Goal: Transaction & Acquisition: Book appointment/travel/reservation

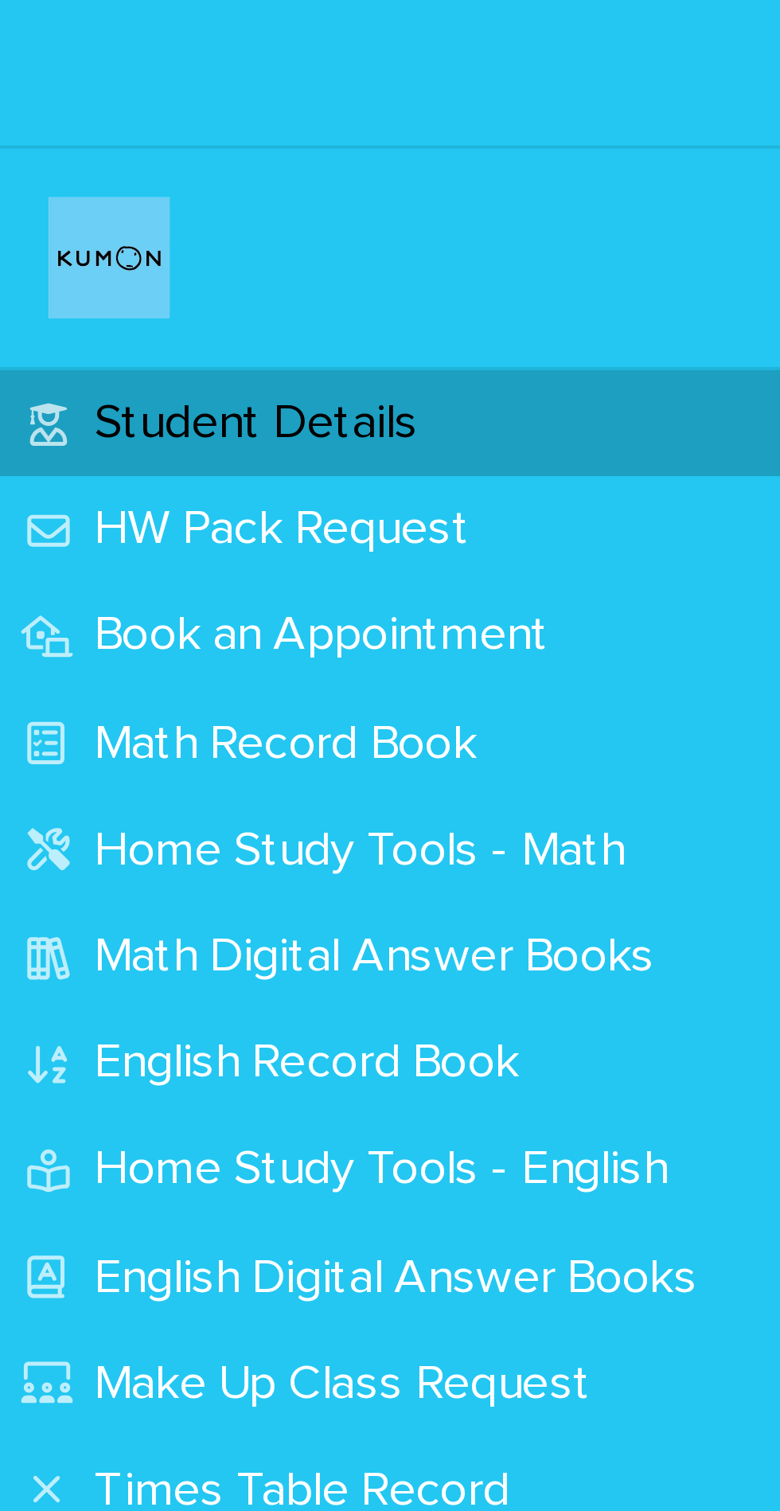
click at [128, 165] on p "Book an Appointment" at bounding box center [87, 166] width 138 height 15
click at [125, 176] on div "Book an Appointment" at bounding box center [131, 167] width 263 height 28
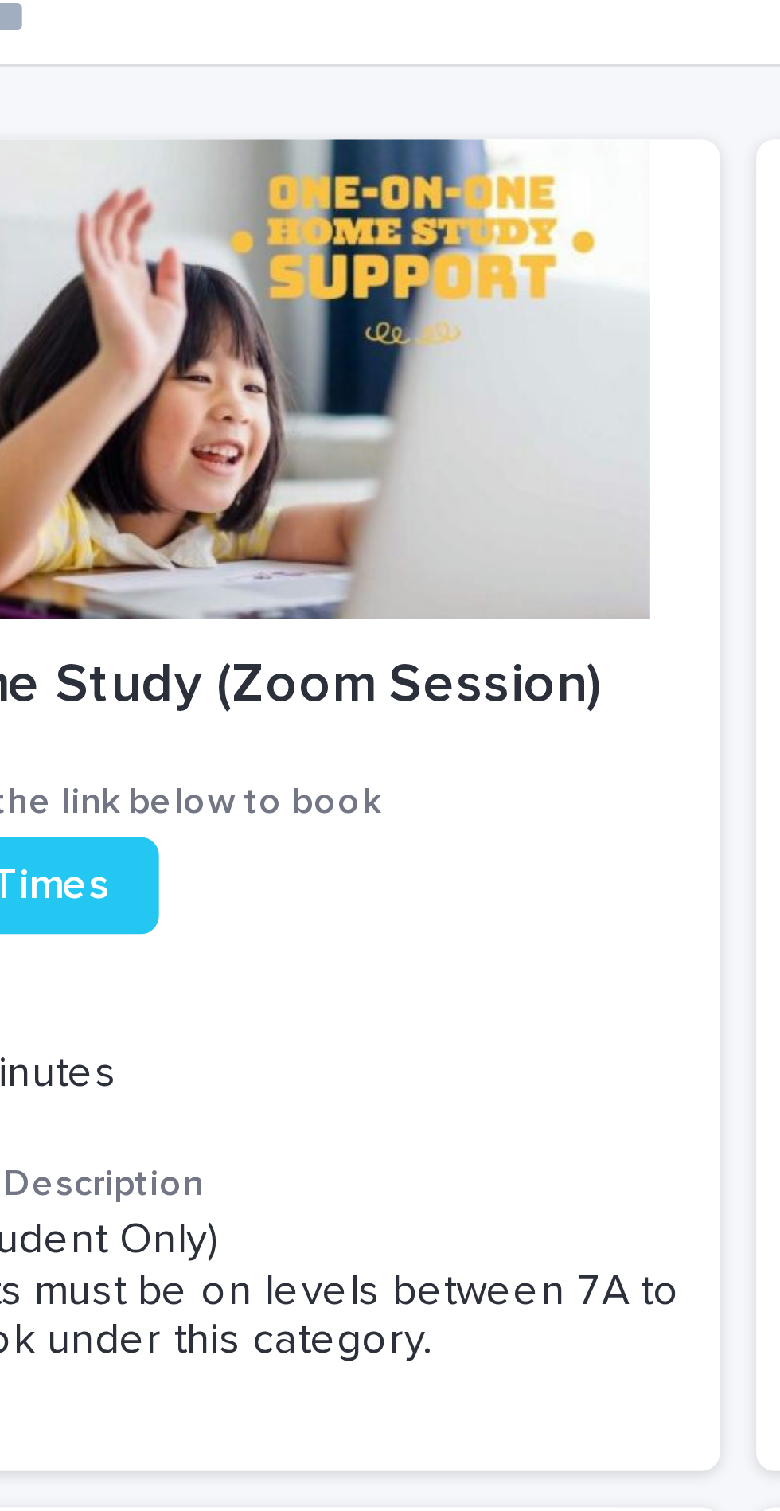
scroll to position [295, 0]
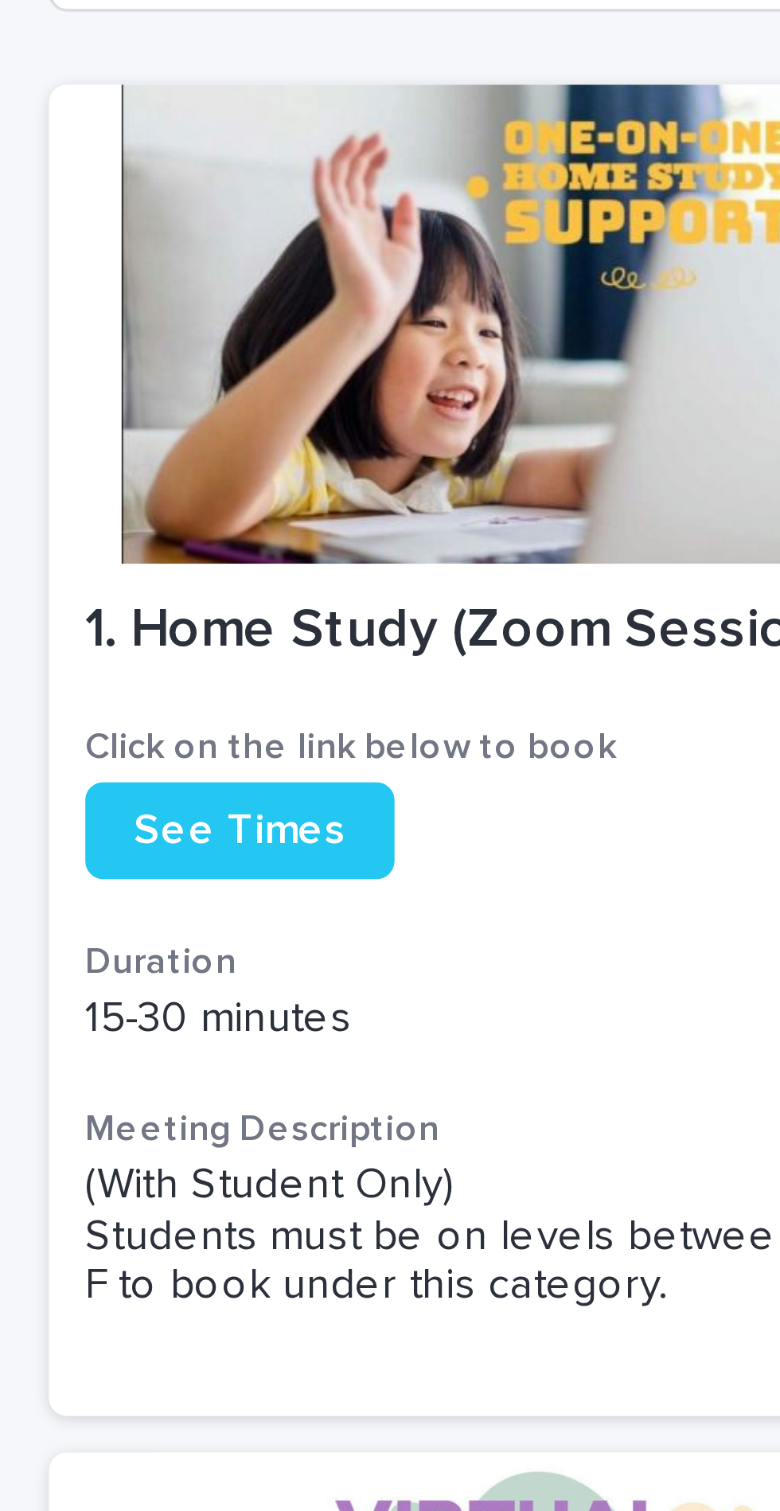
click at [345, 214] on span "See Times" at bounding box center [329, 218] width 56 height 11
